Goal: Communication & Community: Answer question/provide support

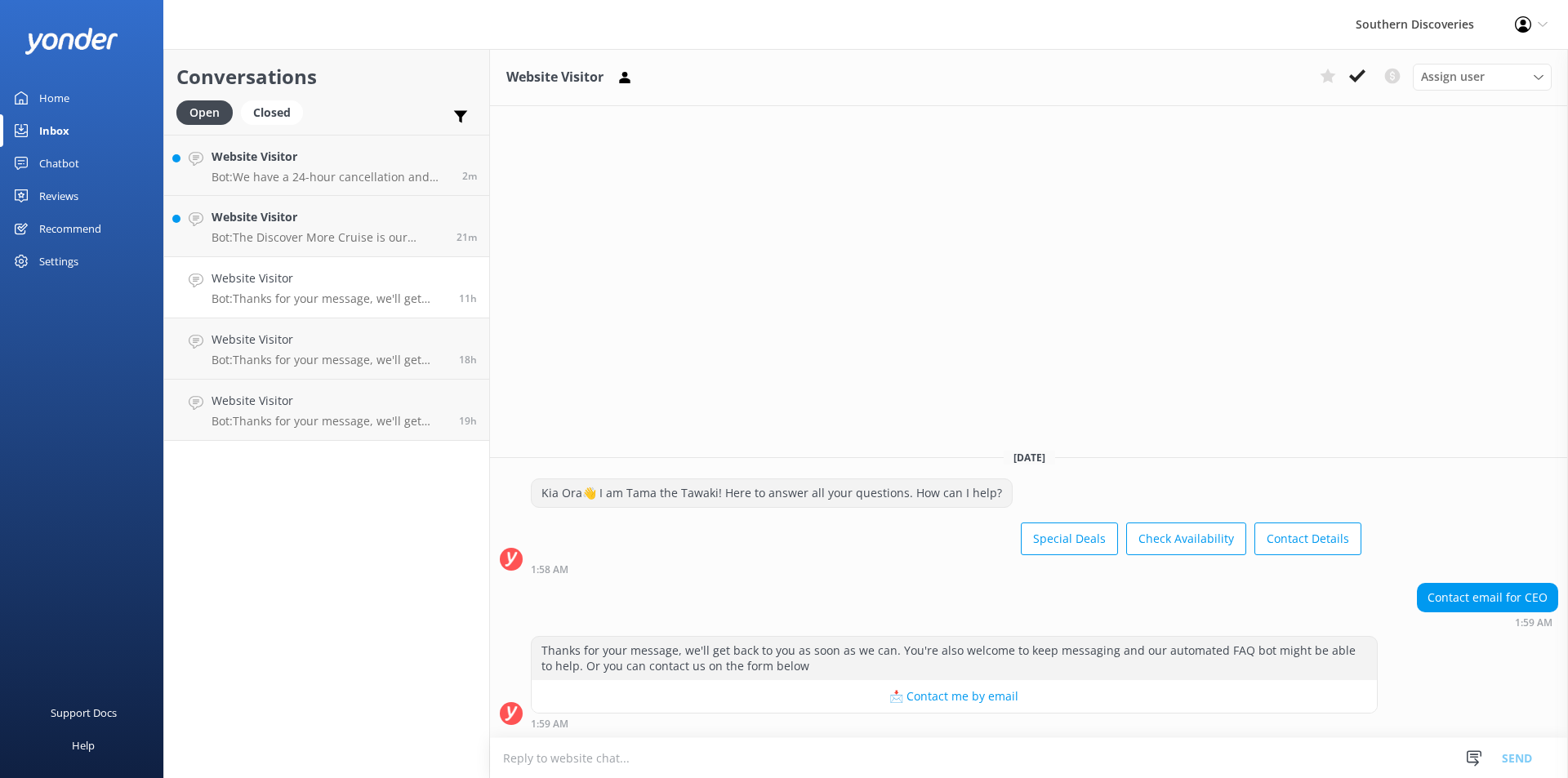
click at [348, 166] on h4 "Website Visitor" at bounding box center [331, 156] width 238 height 18
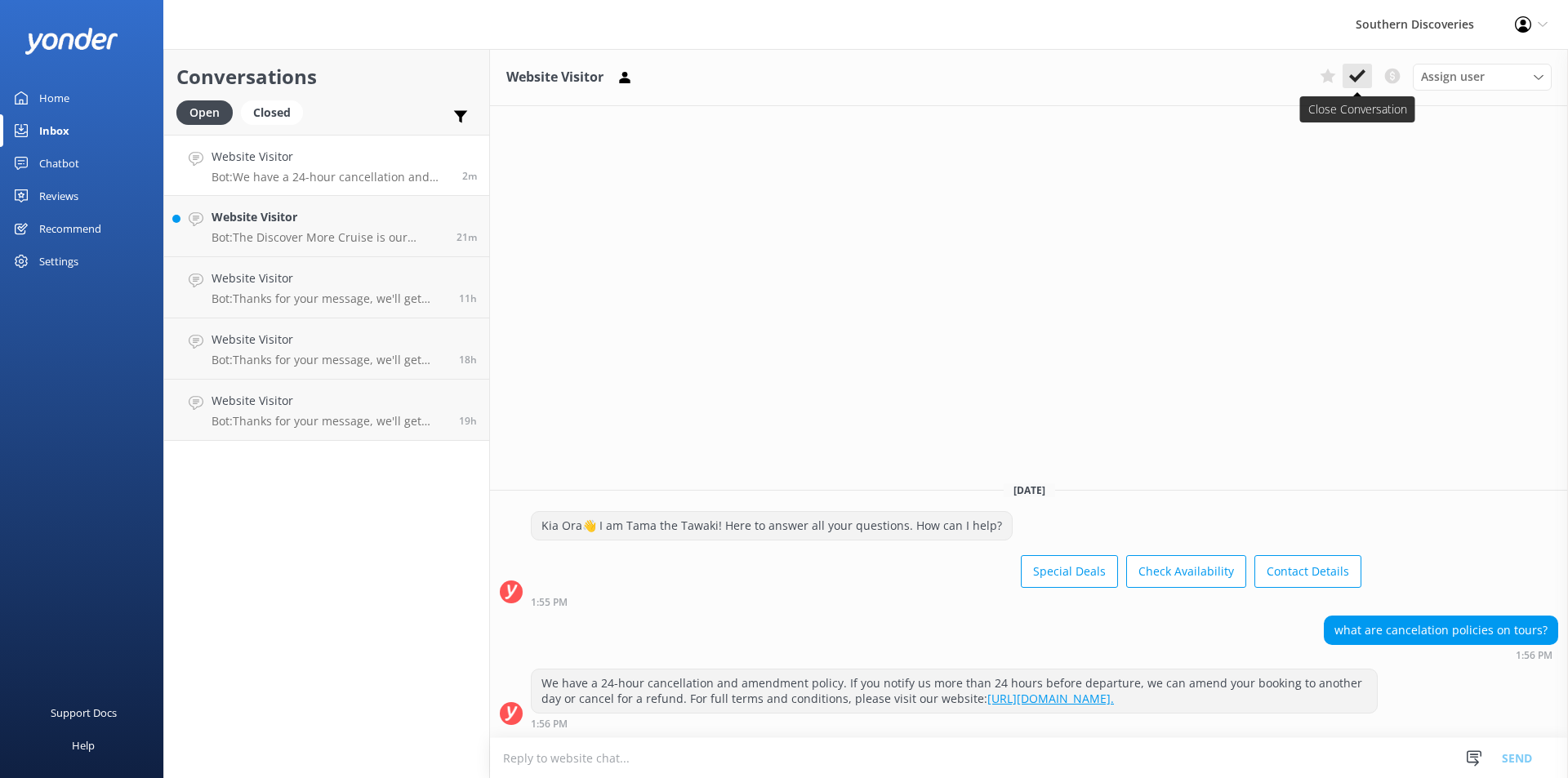
click at [1361, 78] on icon at bounding box center [1357, 76] width 16 height 16
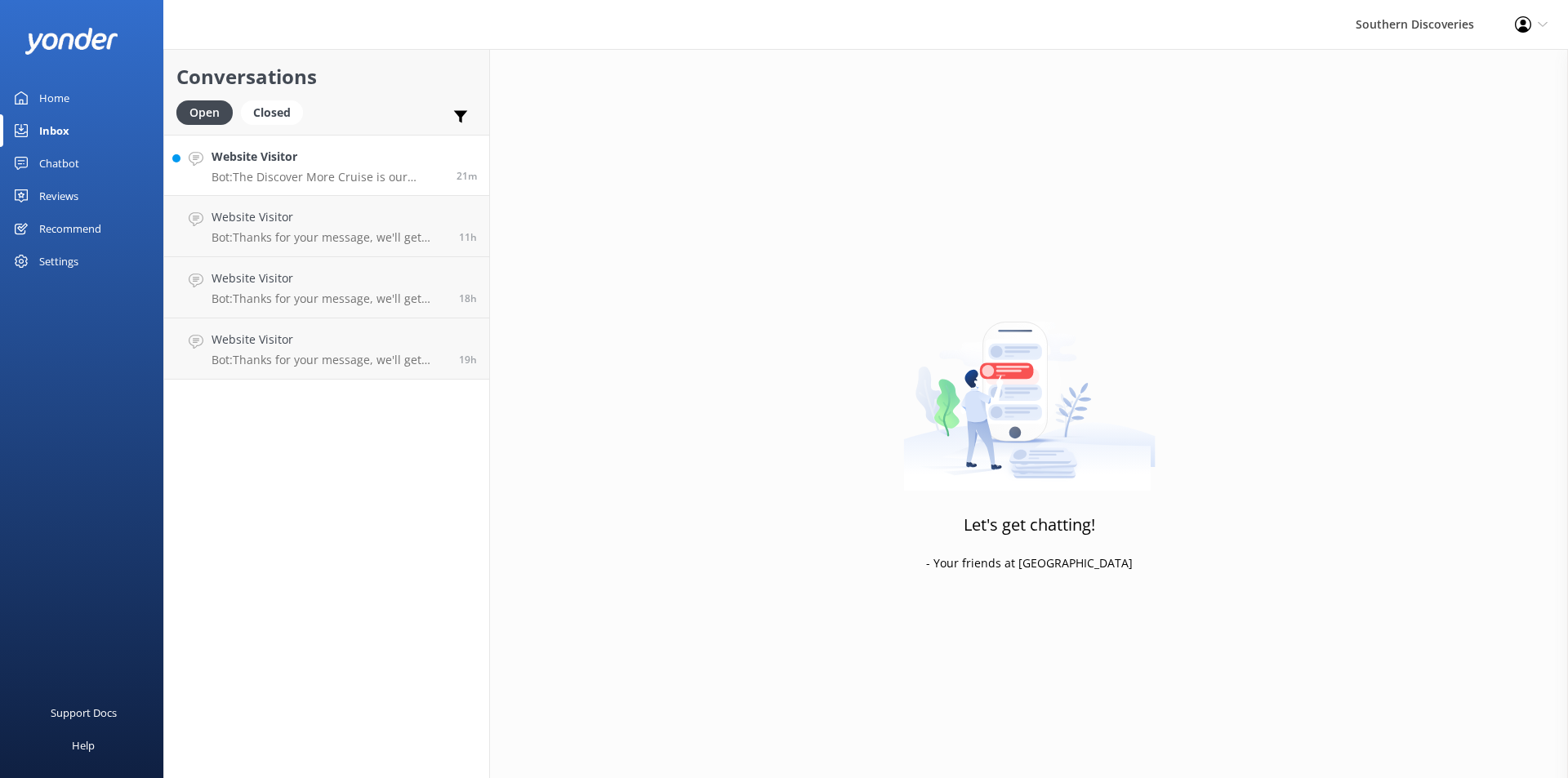
click at [337, 172] on p "Bot: The Discover More Cruise is our longest cruise for a deeper Milford Sound …" at bounding box center [328, 177] width 233 height 15
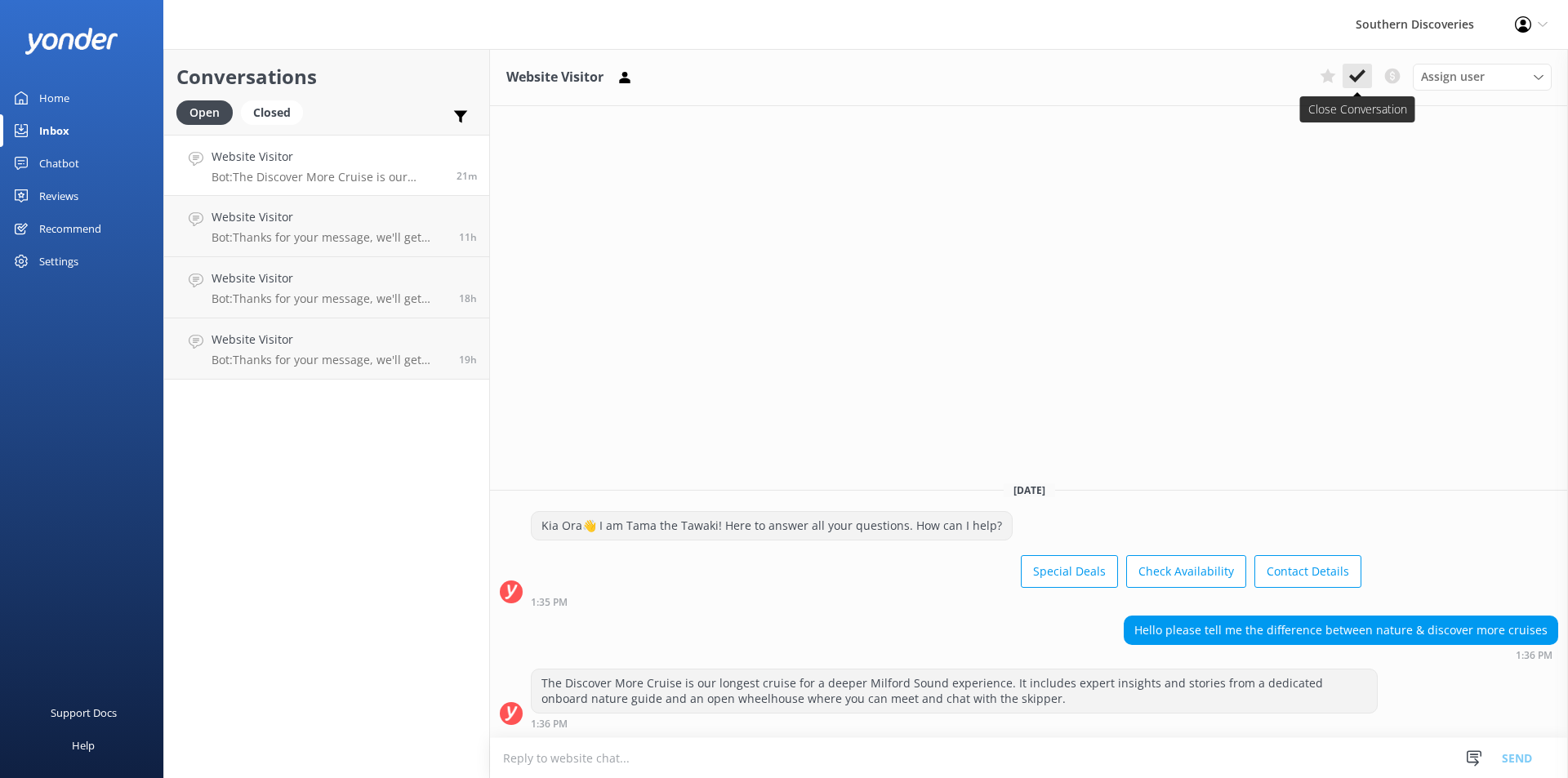
click at [1360, 77] on use at bounding box center [1357, 75] width 16 height 13
